Goal: Book appointment/travel/reservation

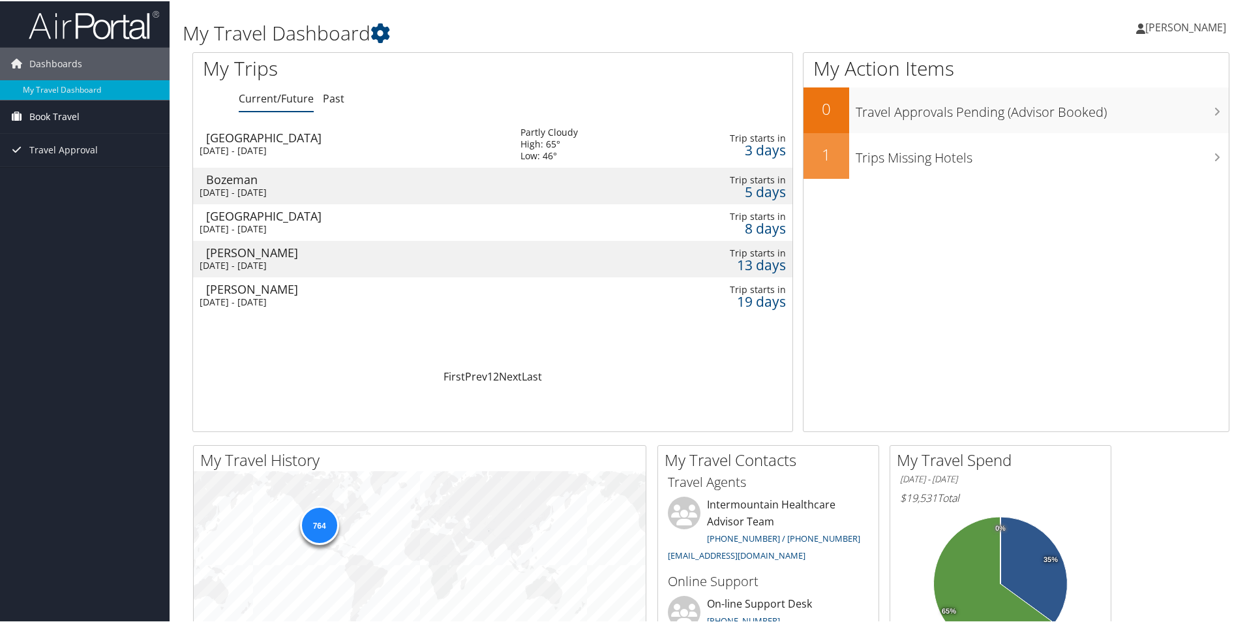
click at [44, 114] on span "Book Travel" at bounding box center [54, 115] width 50 height 33
click at [49, 159] on link "Book/Manage Online Trips" at bounding box center [85, 161] width 170 height 20
